Goal: Task Accomplishment & Management: Manage account settings

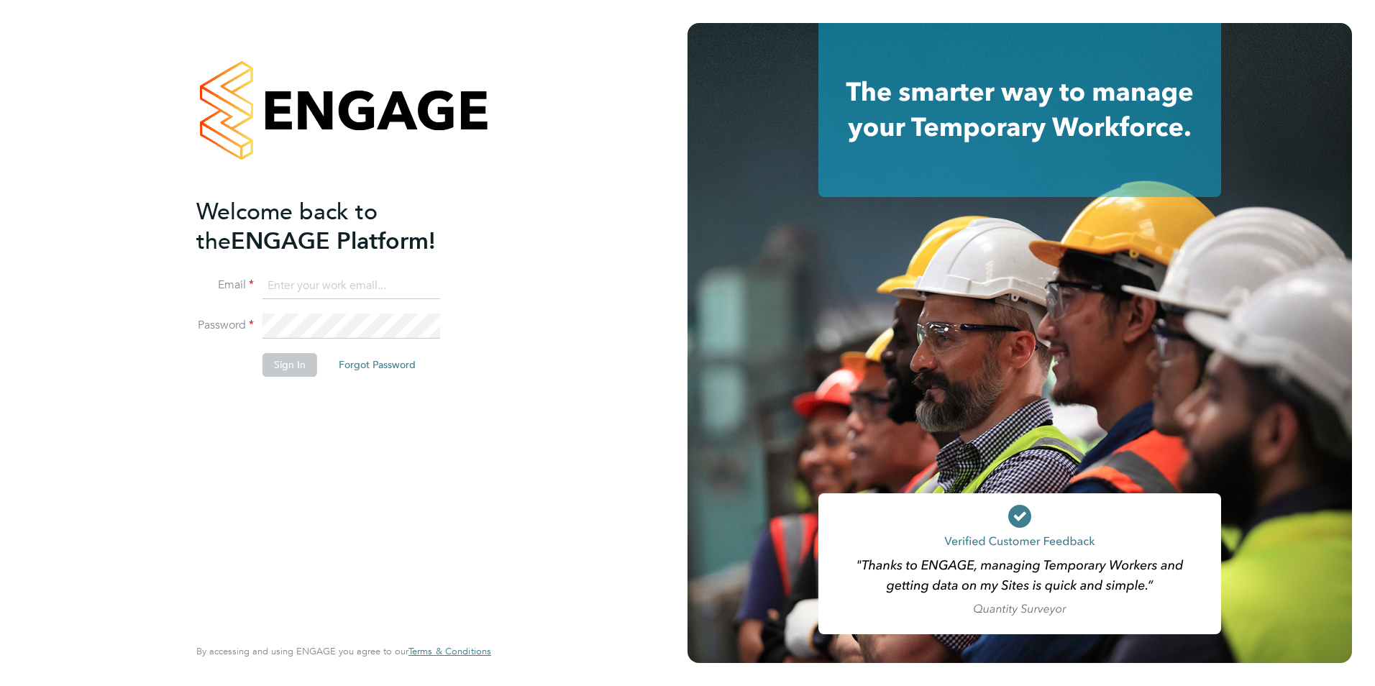
click at [357, 278] on input at bounding box center [351, 286] width 178 height 26
type input "[PERSON_NAME][EMAIL_ADDRESS][PERSON_NAME][DOMAIN_NAME]"
click at [297, 360] on button "Sign In" at bounding box center [289, 364] width 55 height 23
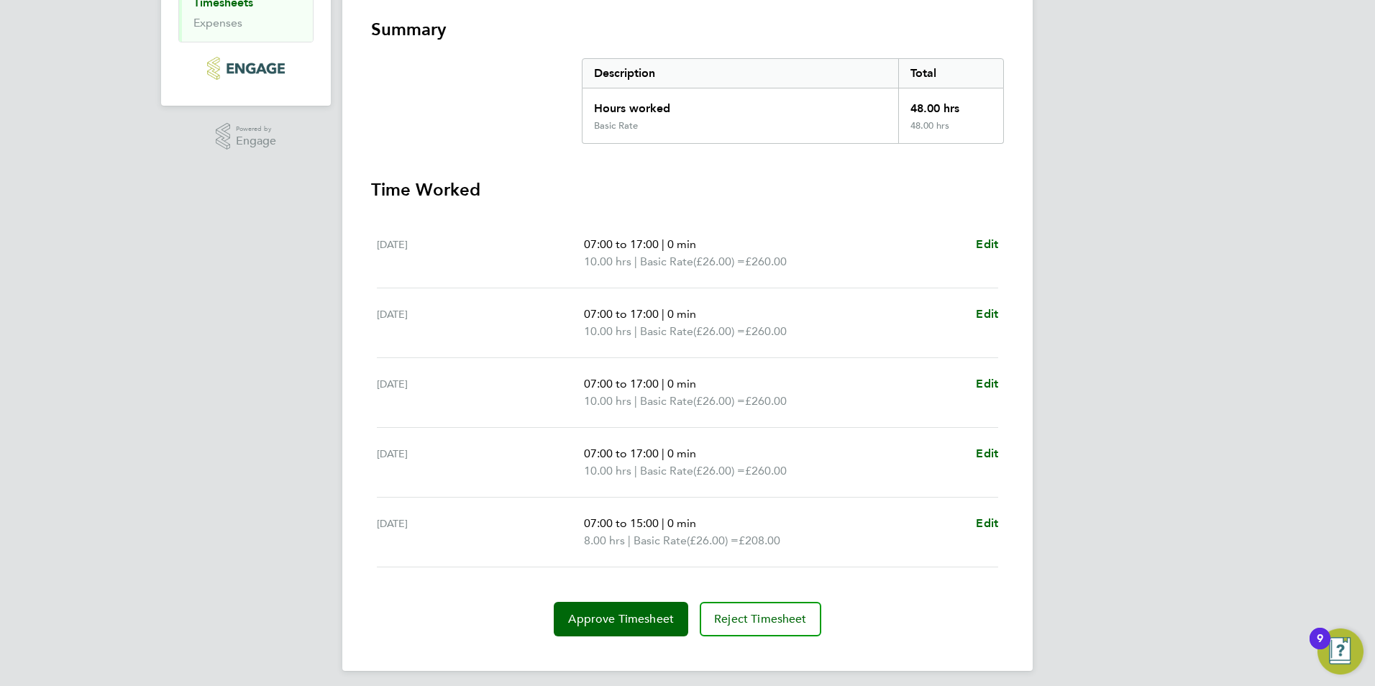
scroll to position [260, 0]
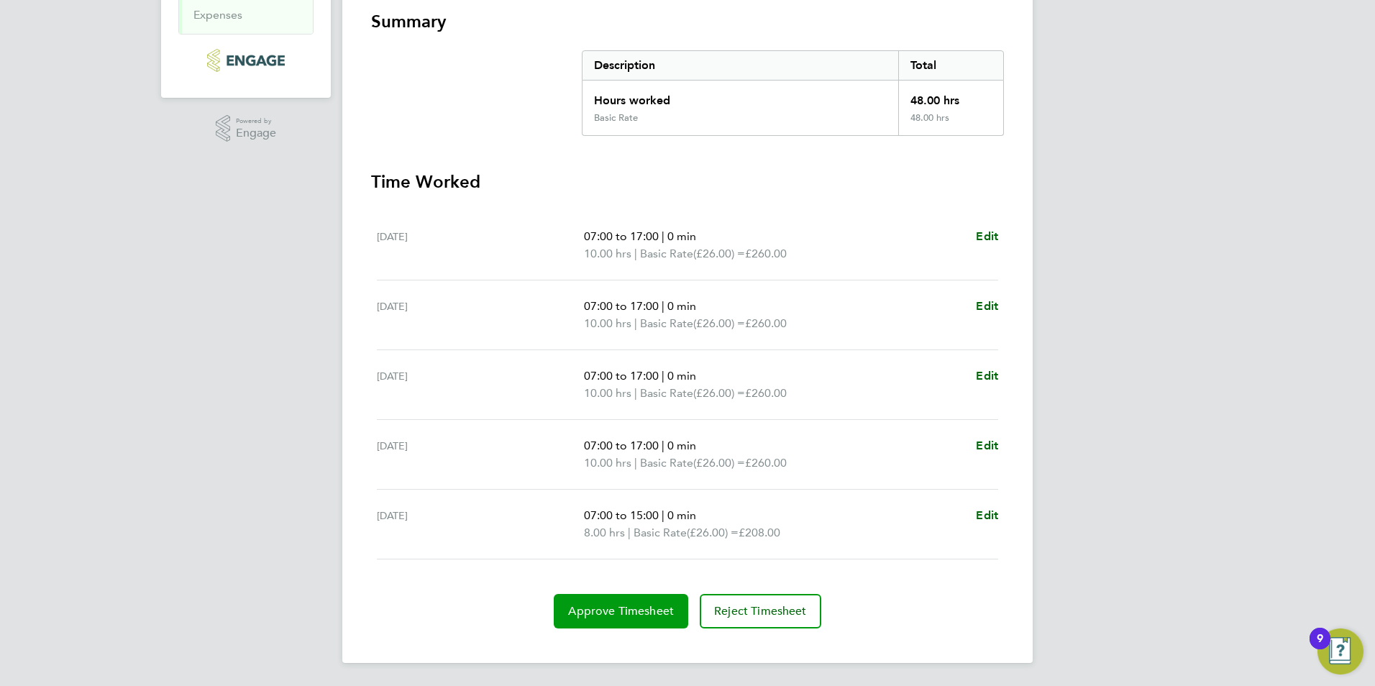
click at [654, 621] on button "Approve Timesheet" at bounding box center [621, 611] width 134 height 35
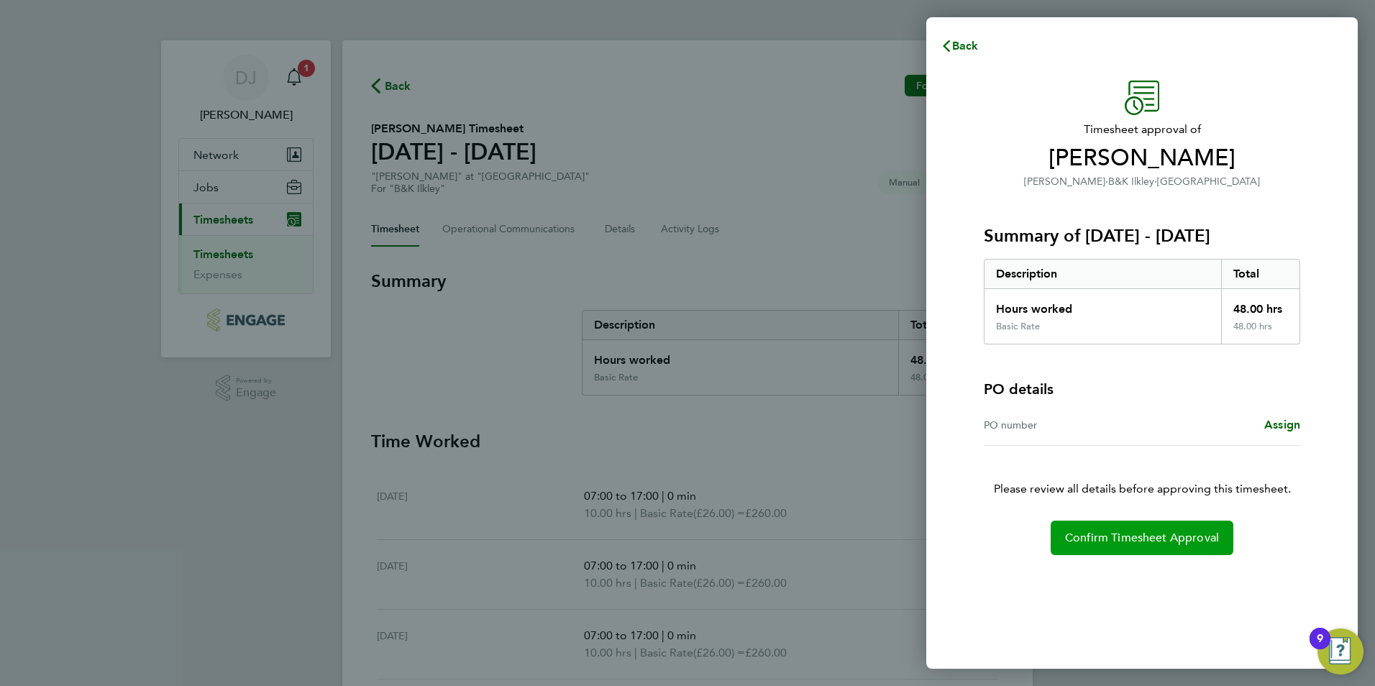
click at [1157, 531] on span "Confirm Timesheet Approval" at bounding box center [1142, 538] width 154 height 14
